Goal: Transaction & Acquisition: Purchase product/service

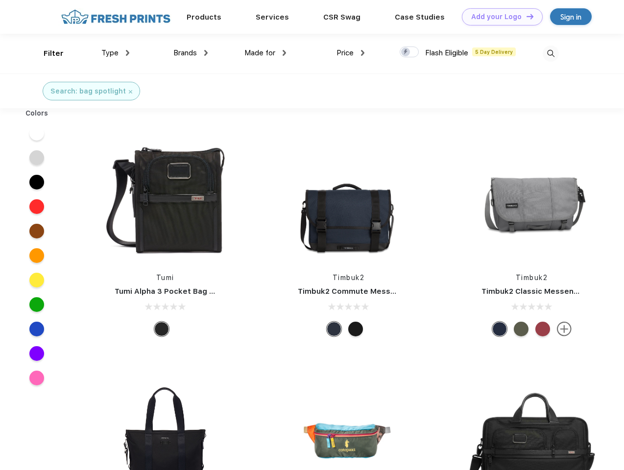
scroll to position [0, 0]
click at [499, 17] on link "Add your Logo Design Tool" at bounding box center [502, 16] width 81 height 17
click at [0, 0] on div "Design Tool" at bounding box center [0, 0] width 0 height 0
click at [526, 16] on link "Add your Logo Design Tool" at bounding box center [502, 16] width 81 height 17
click at [47, 53] on div "Filter" at bounding box center [54, 53] width 20 height 11
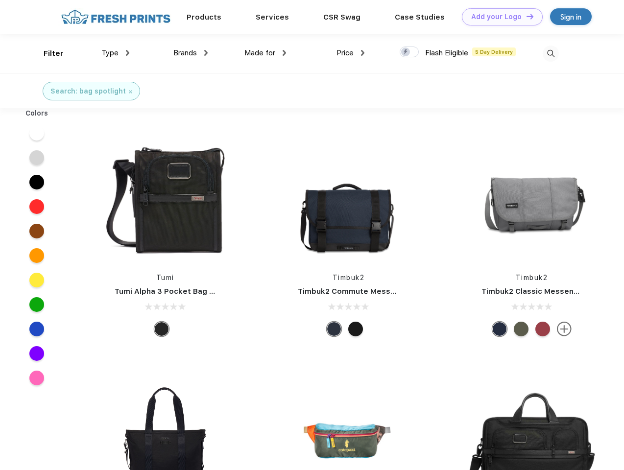
click at [116, 53] on span "Type" at bounding box center [109, 52] width 17 height 9
click at [191, 53] on span "Brands" at bounding box center [185, 52] width 24 height 9
click at [265, 53] on span "Made for" at bounding box center [259, 52] width 31 height 9
click at [351, 53] on span "Price" at bounding box center [345, 52] width 17 height 9
click at [410, 52] on div at bounding box center [409, 52] width 19 height 11
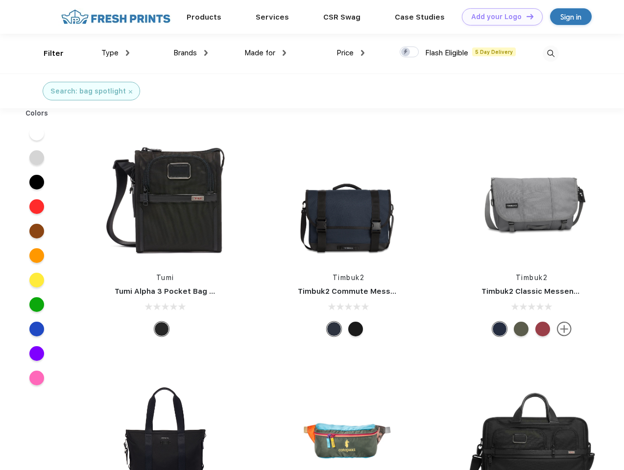
click at [406, 52] on input "checkbox" at bounding box center [403, 49] width 6 height 6
click at [551, 53] on img at bounding box center [551, 54] width 16 height 16
